Goal: Information Seeking & Learning: Get advice/opinions

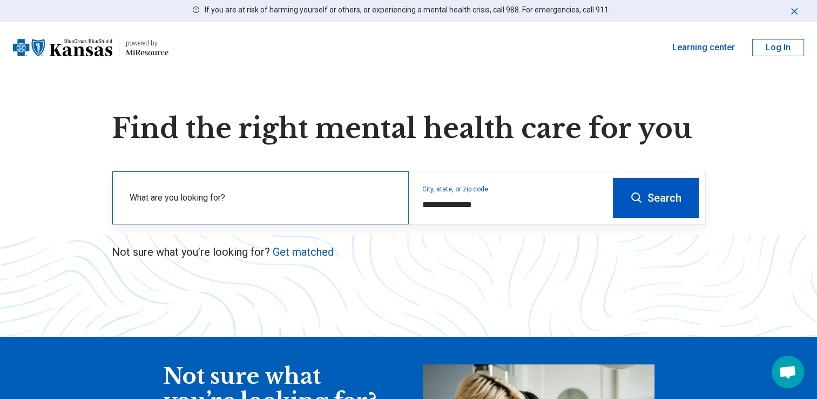
click at [183, 194] on label "What are you looking for?" at bounding box center [263, 197] width 266 height 13
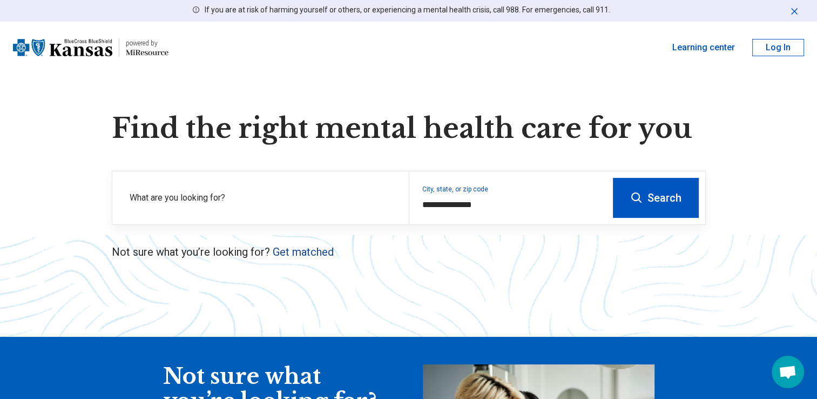
click at [291, 252] on link "Get matched" at bounding box center [303, 251] width 61 height 13
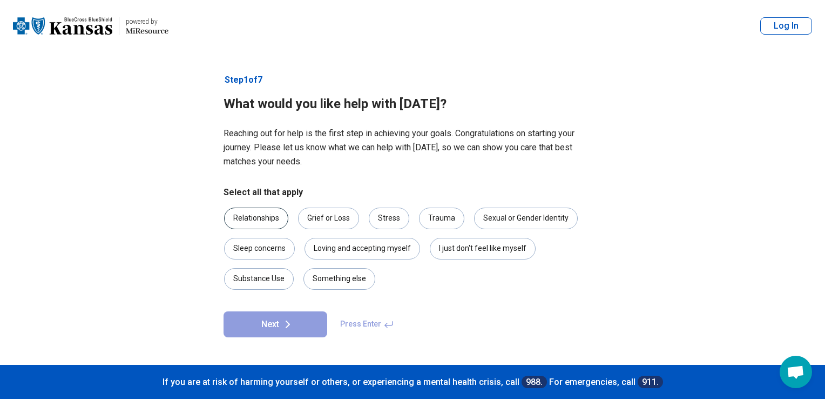
click at [255, 217] on div "Relationships" at bounding box center [256, 218] width 64 height 22
click at [326, 217] on div "Grief or Loss" at bounding box center [328, 218] width 61 height 22
click at [383, 215] on div "Stress" at bounding box center [389, 218] width 41 height 22
click at [435, 218] on div "Trauma" at bounding box center [441, 218] width 45 height 22
click at [255, 278] on div "Substance Use" at bounding box center [259, 279] width 70 height 22
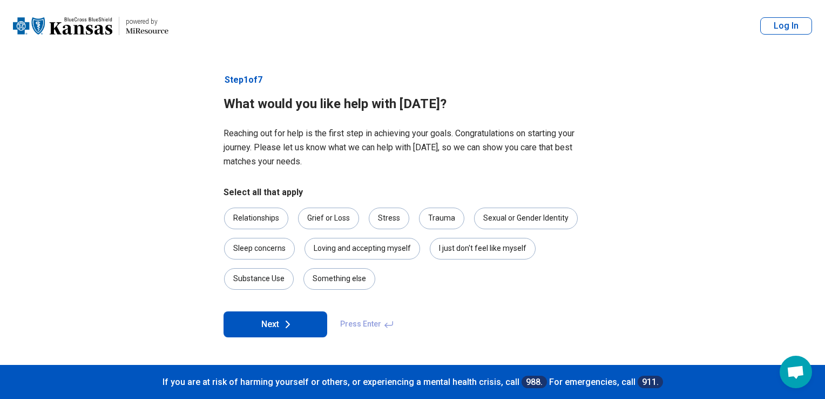
click at [267, 326] on button "Next" at bounding box center [276, 324] width 104 height 26
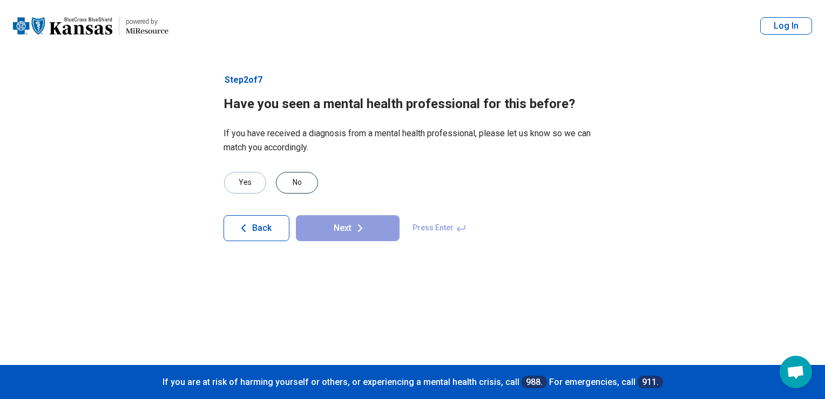
click at [300, 180] on div "No" at bounding box center [297, 183] width 42 height 22
click at [332, 228] on button "Next" at bounding box center [348, 228] width 104 height 26
click at [292, 178] on div "No" at bounding box center [297, 183] width 42 height 22
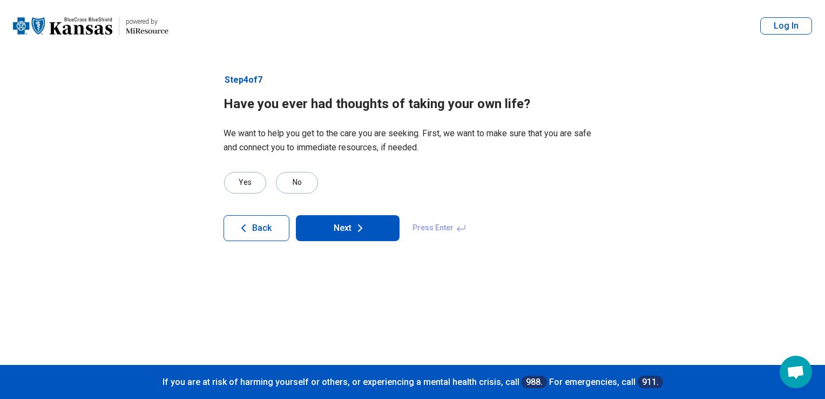
click at [328, 227] on button "Next" at bounding box center [348, 228] width 104 height 26
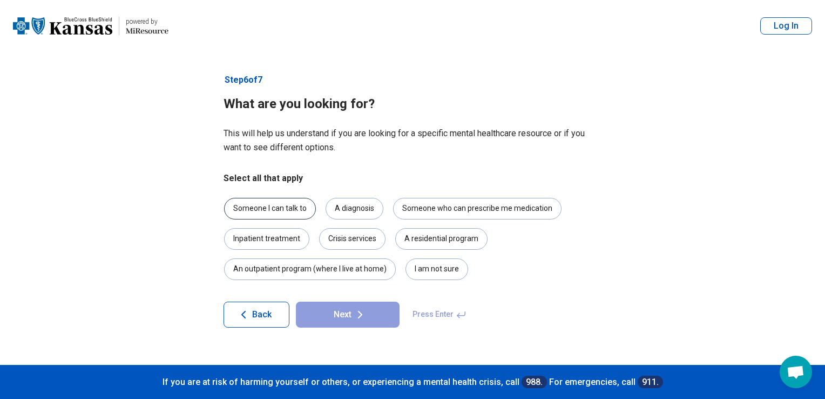
click at [266, 207] on div "Someone I can talk to" at bounding box center [270, 209] width 92 height 22
click at [414, 268] on div "I am not sure" at bounding box center [437, 269] width 63 height 22
click at [351, 310] on button "Next" at bounding box center [348, 314] width 104 height 26
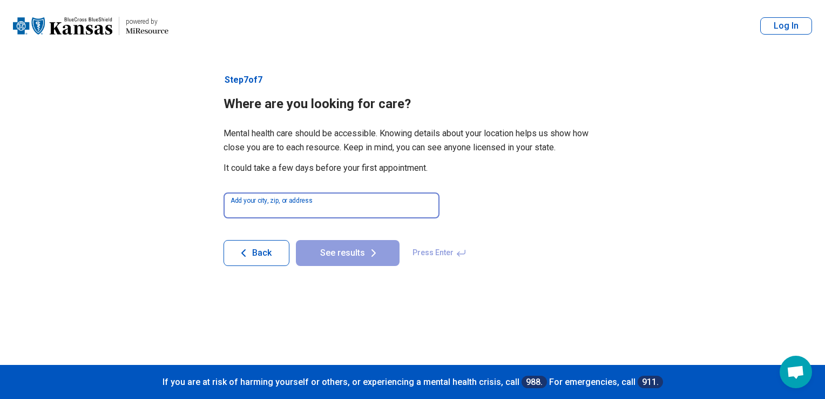
click at [251, 198] on input at bounding box center [332, 205] width 216 height 26
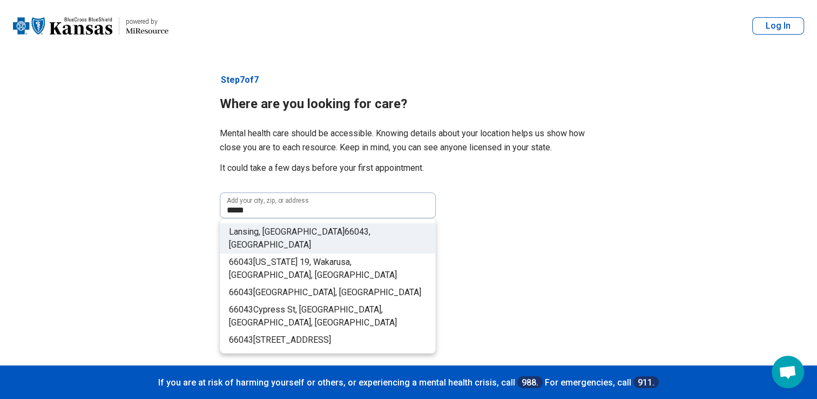
click at [255, 230] on span "Lansing, [GEOGRAPHIC_DATA]" at bounding box center [287, 231] width 116 height 10
type input "**********"
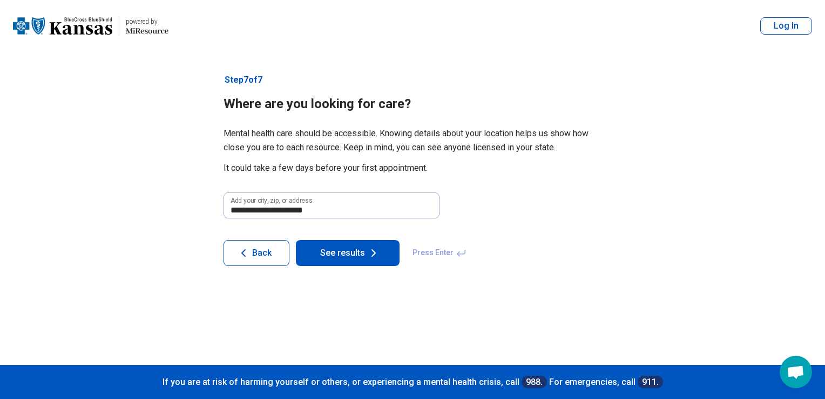
click at [338, 253] on button "See results" at bounding box center [348, 253] width 104 height 26
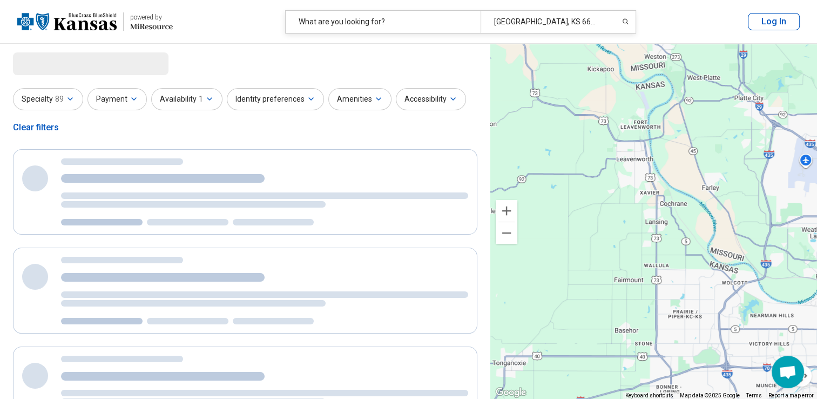
select select "***"
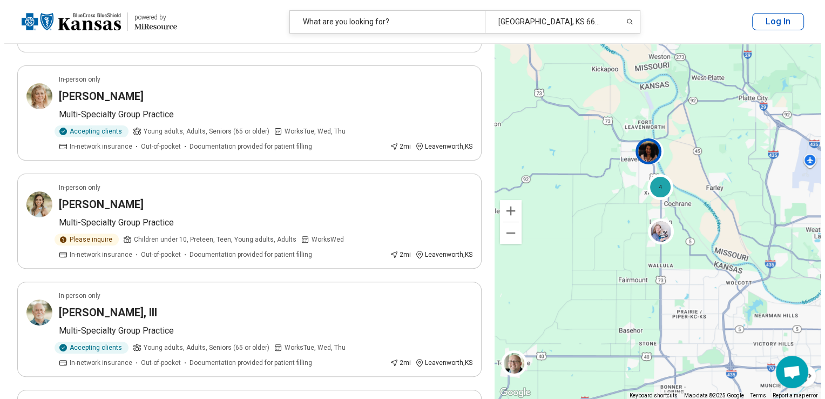
scroll to position [331, 0]
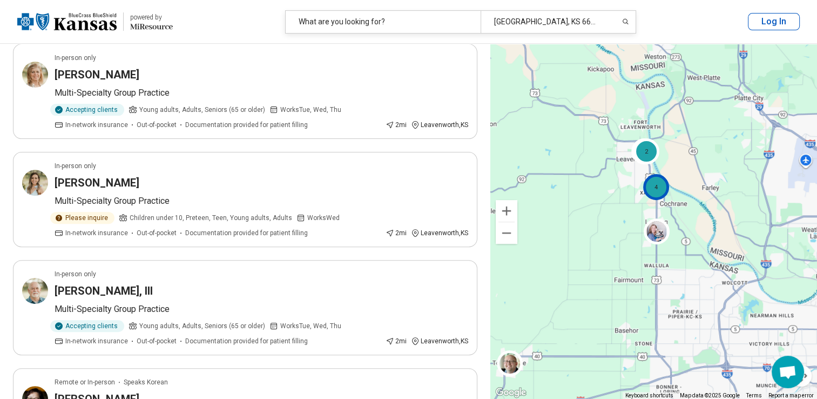
click at [653, 190] on div "4" at bounding box center [656, 187] width 26 height 26
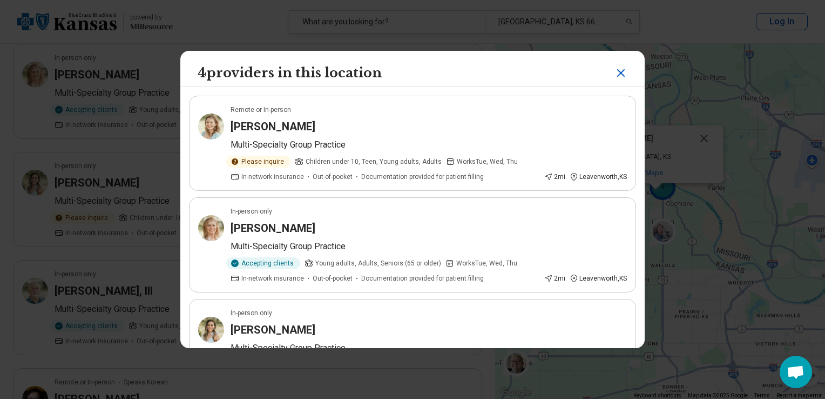
click at [653, 190] on div "4 providers in this location Remote or In-person [PERSON_NAME] Multi-Specialty …" at bounding box center [412, 199] width 825 height 399
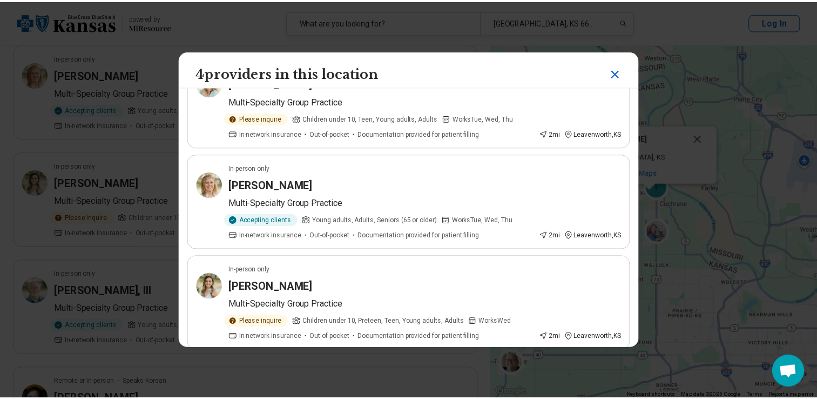
scroll to position [65, 0]
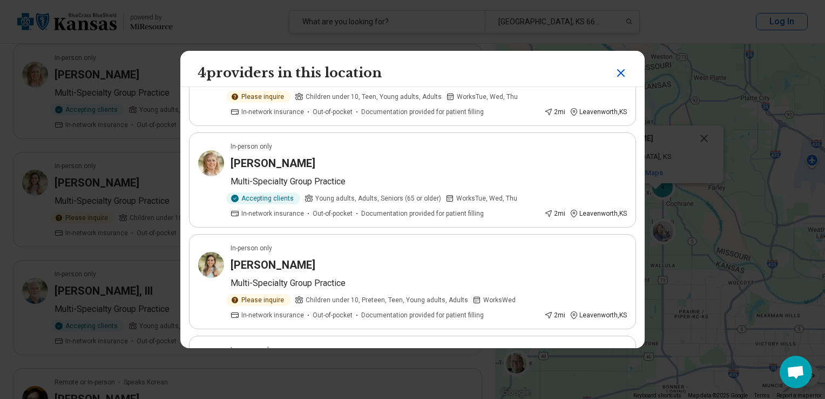
click at [617, 70] on icon "Close" at bounding box center [621, 72] width 13 height 13
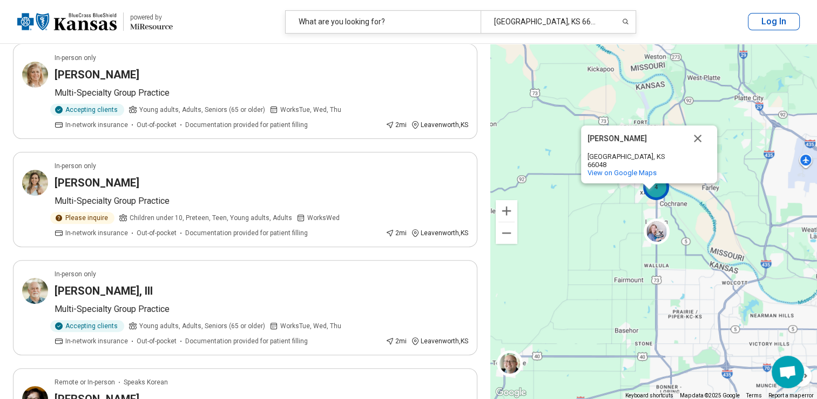
click at [658, 192] on div "4" at bounding box center [656, 187] width 26 height 26
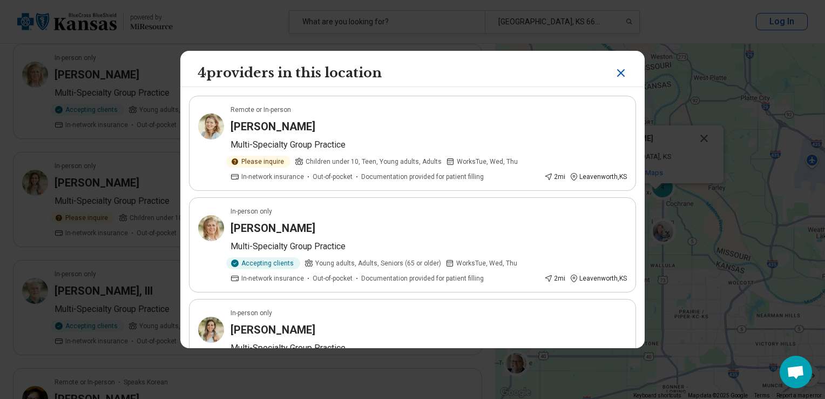
click at [615, 75] on icon "Close" at bounding box center [621, 72] width 13 height 13
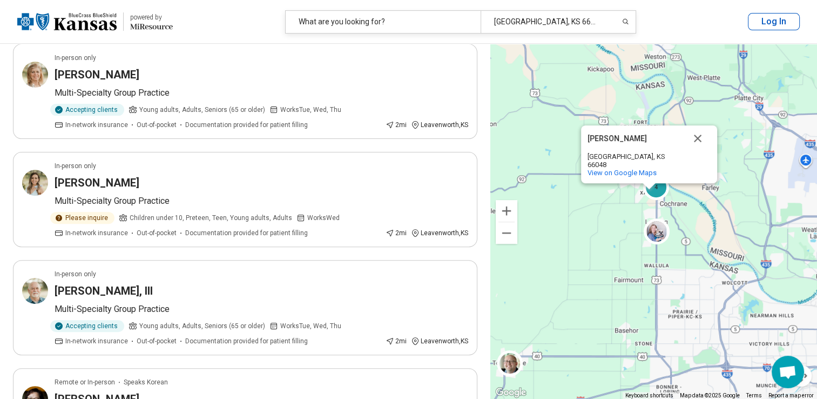
click at [601, 204] on div "4 2 [PERSON_NAME], [GEOGRAPHIC_DATA] View on Google Maps" at bounding box center [653, 221] width 327 height 355
click at [697, 146] on button "Close" at bounding box center [698, 138] width 26 height 26
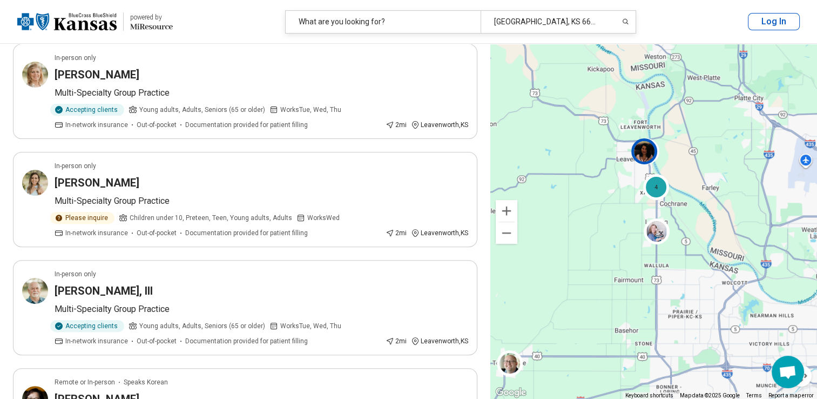
click at [649, 149] on img at bounding box center [645, 151] width 26 height 26
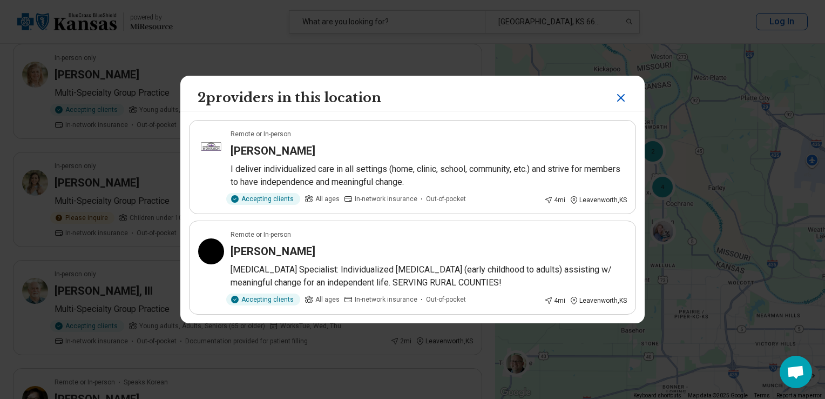
click at [615, 98] on icon "Close" at bounding box center [621, 97] width 13 height 13
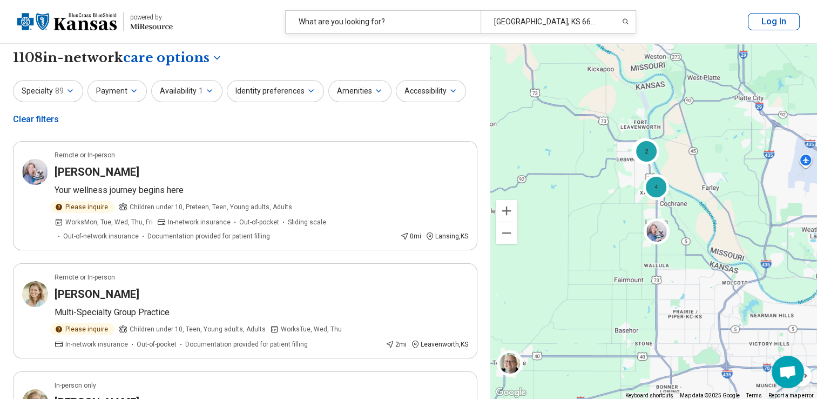
scroll to position [0, 0]
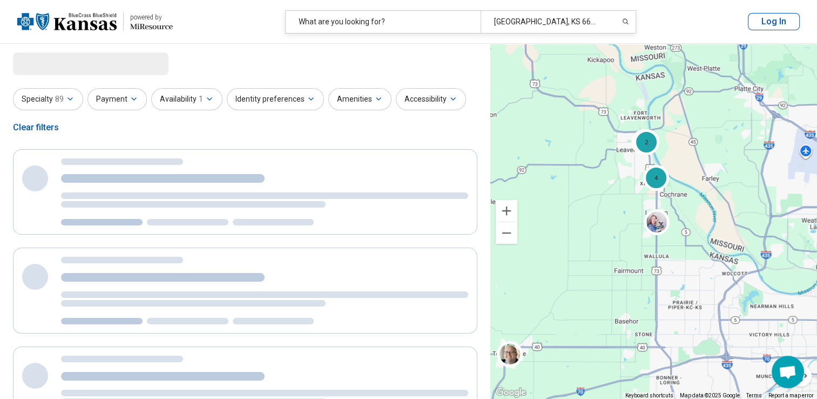
click at [266, 75] on div "**********" at bounding box center [245, 390] width 490 height 693
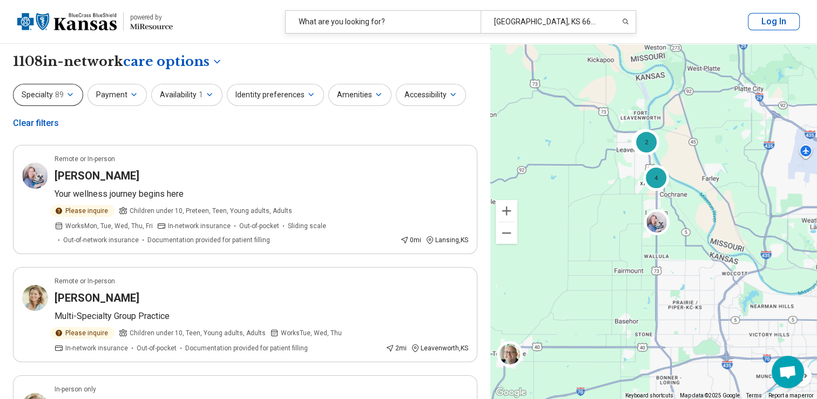
click at [67, 94] on icon "button" at bounding box center [70, 94] width 9 height 9
